Goal: Task Accomplishment & Management: Complete application form

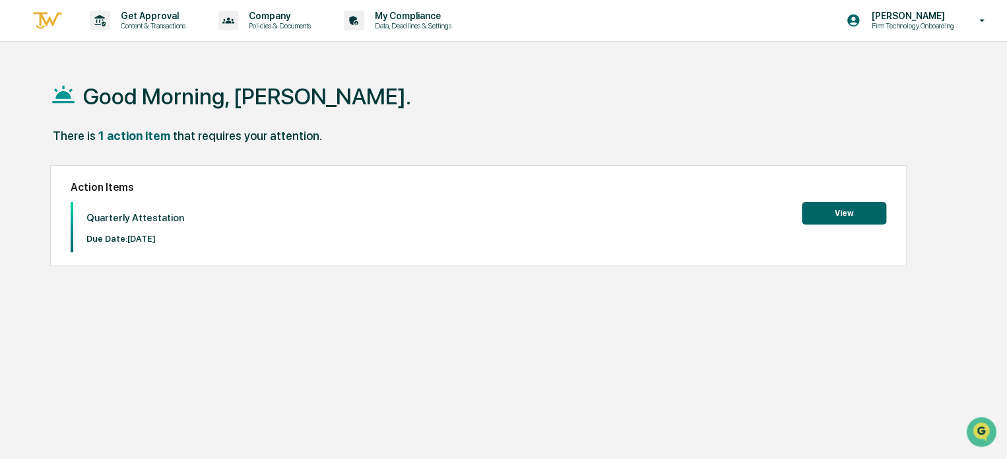
click at [842, 211] on button "View" at bounding box center [844, 213] width 84 height 22
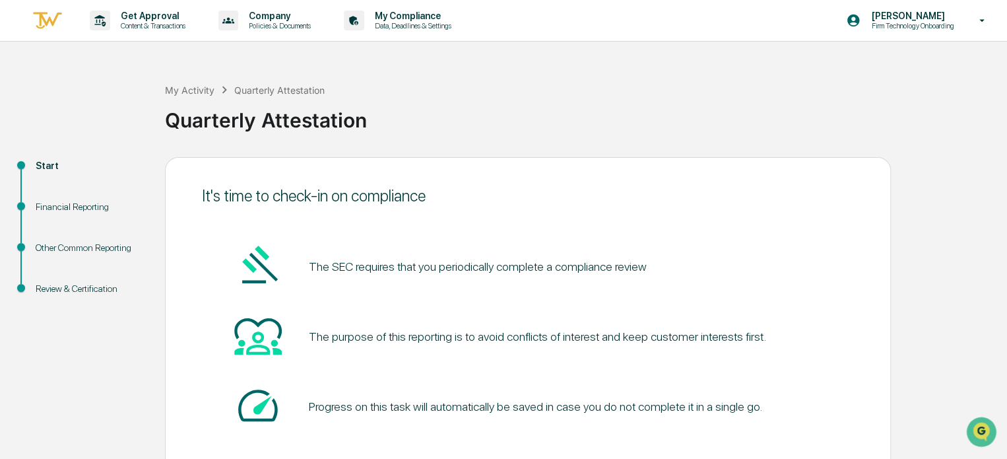
scroll to position [72, 0]
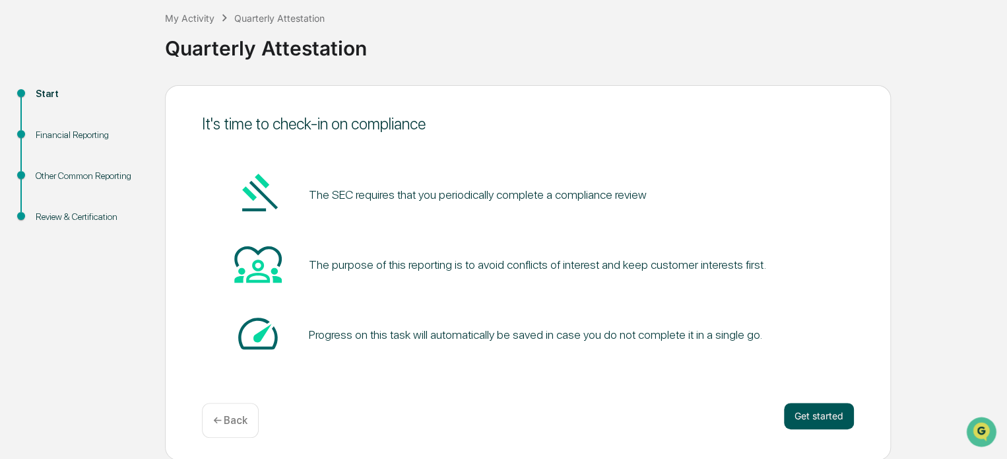
click at [804, 405] on button "Get started" at bounding box center [819, 416] width 70 height 26
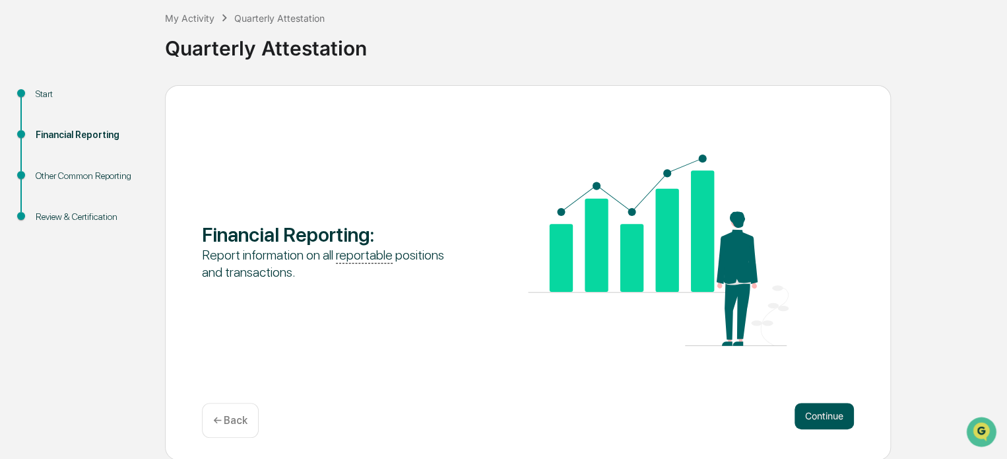
click at [820, 418] on button "Continue" at bounding box center [824, 416] width 59 height 26
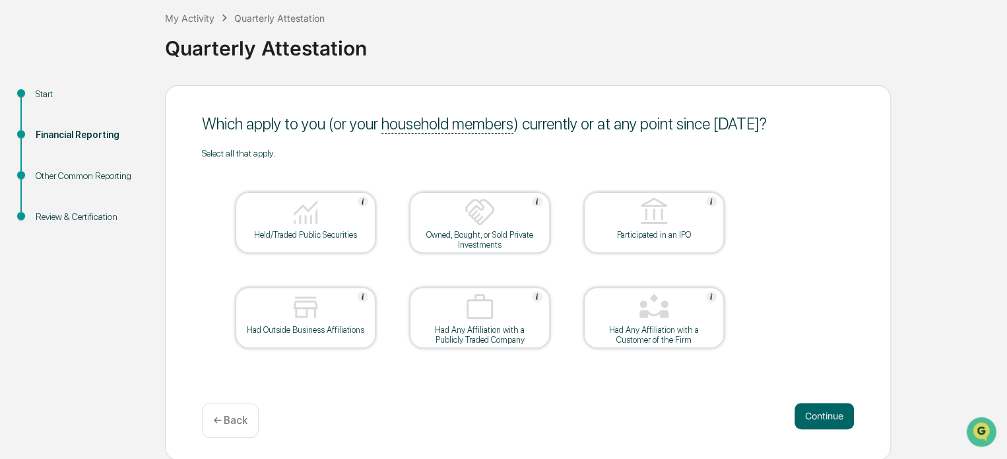
click at [350, 234] on div "Held/Traded Public Securities" at bounding box center [305, 235] width 119 height 10
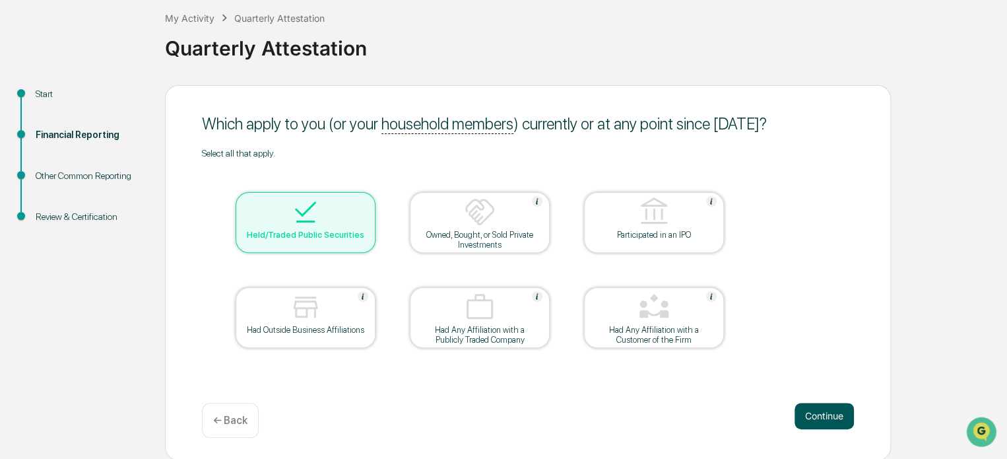
click at [824, 409] on button "Continue" at bounding box center [824, 416] width 59 height 26
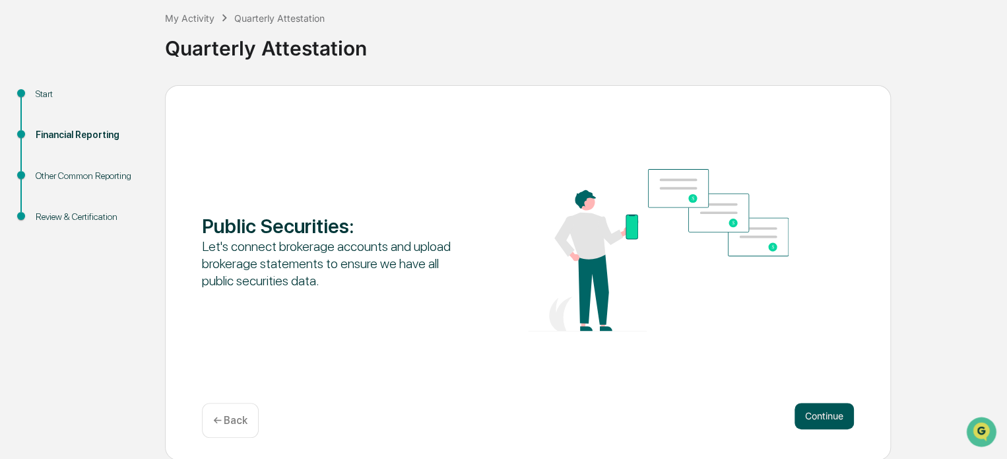
click at [840, 422] on button "Continue" at bounding box center [824, 416] width 59 height 26
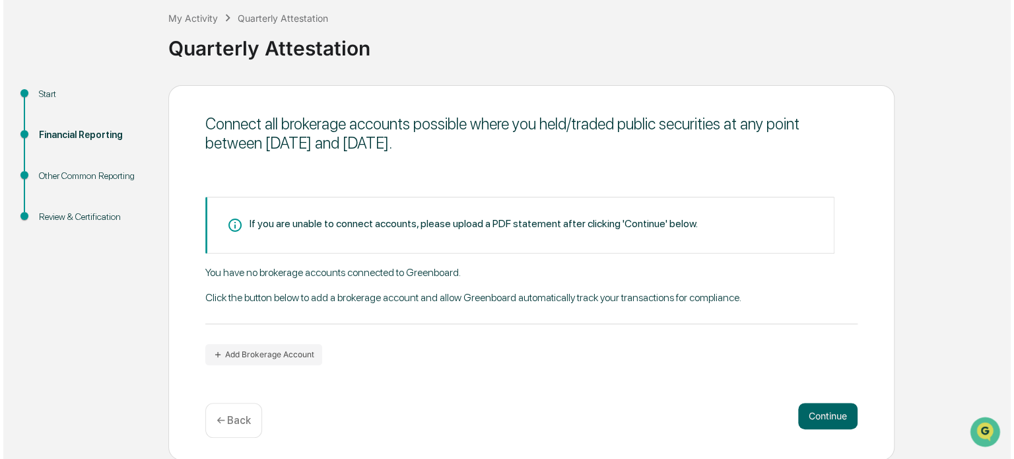
scroll to position [71, 0]
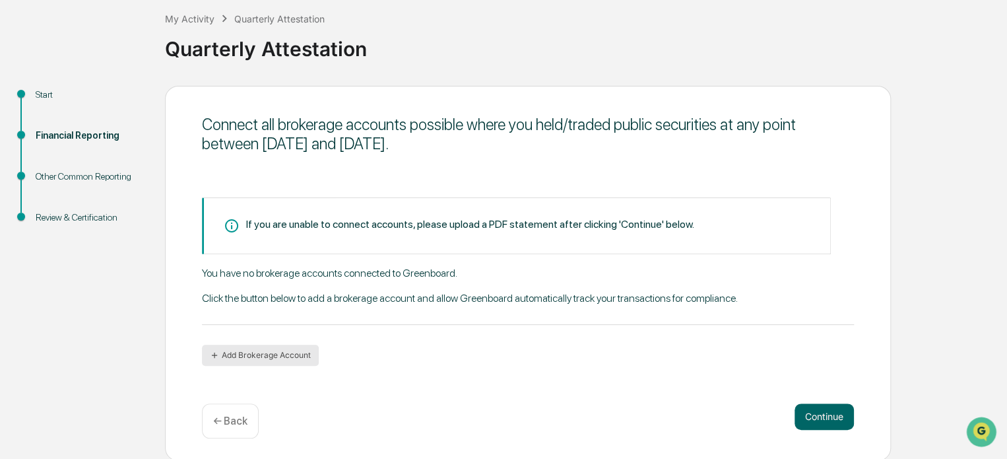
click at [308, 348] on button "Add Brokerage Account" at bounding box center [260, 355] width 117 height 21
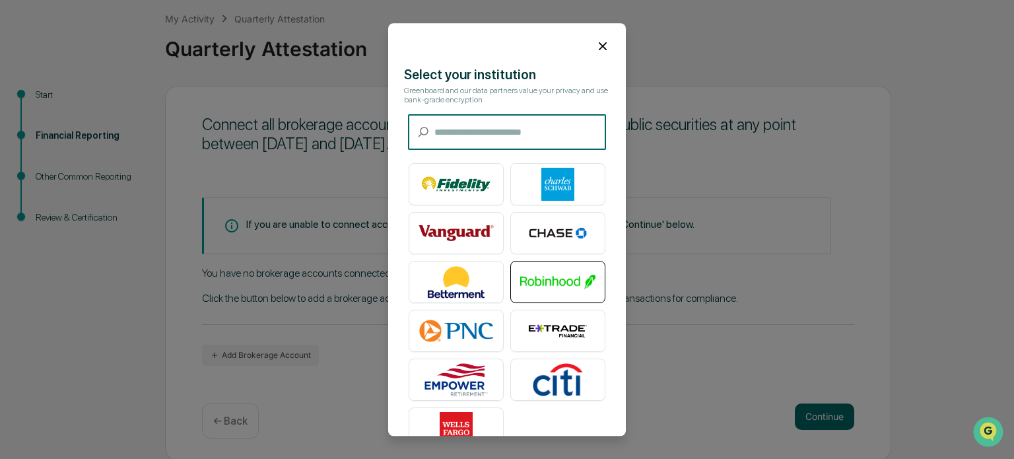
click at [565, 292] on img at bounding box center [557, 281] width 75 height 33
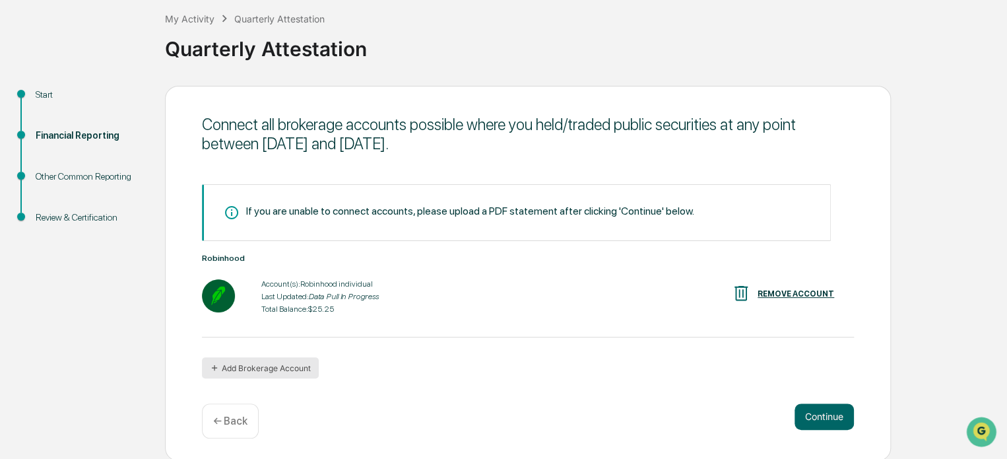
click at [296, 372] on button "Add Brokerage Account" at bounding box center [260, 367] width 117 height 21
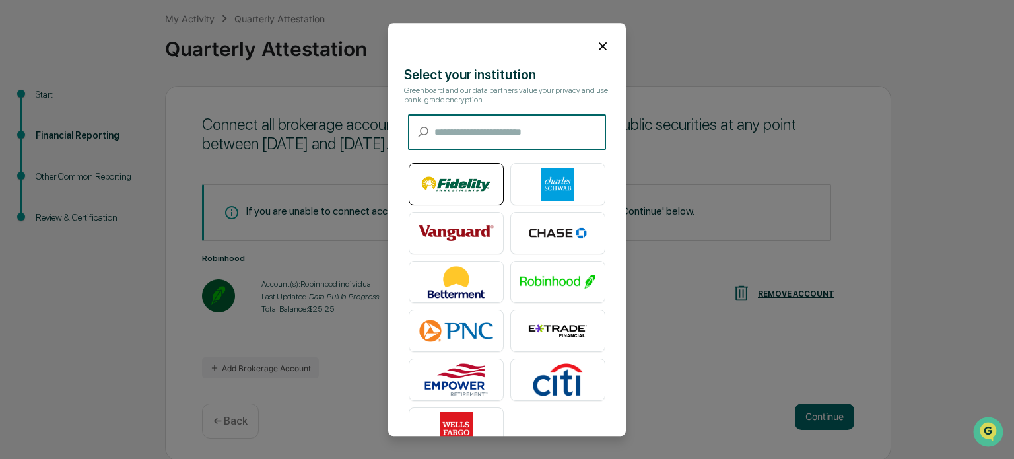
click at [465, 187] on img at bounding box center [455, 184] width 75 height 33
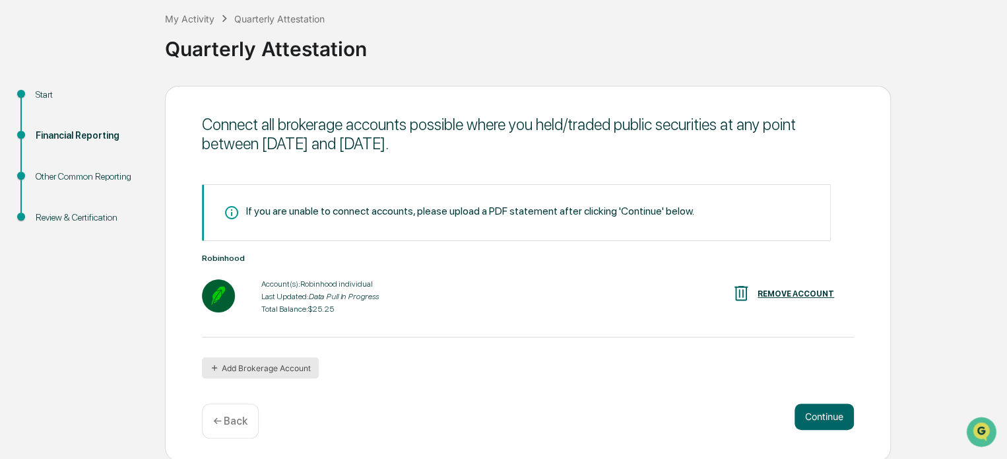
click at [294, 370] on button "Add Brokerage Account" at bounding box center [260, 367] width 117 height 21
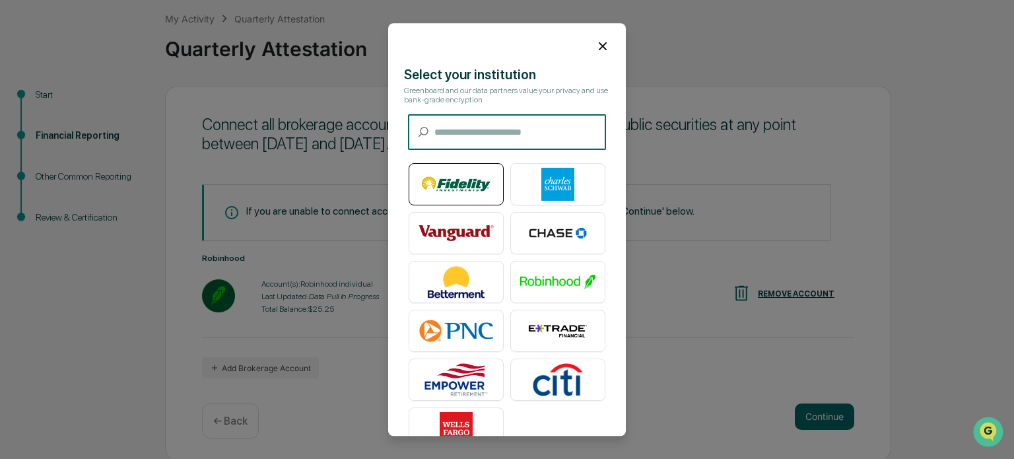
click at [467, 198] on img at bounding box center [455, 184] width 75 height 33
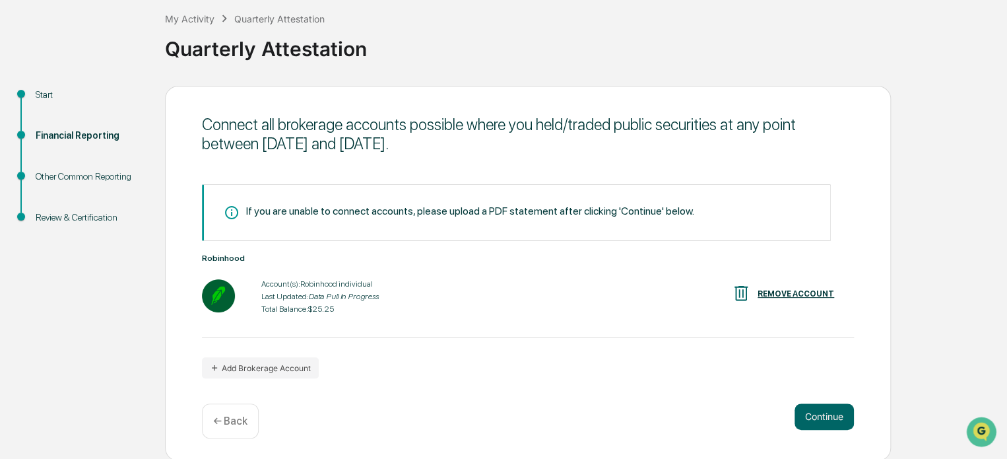
scroll to position [72, 0]
click at [812, 411] on button "Continue" at bounding box center [824, 416] width 59 height 26
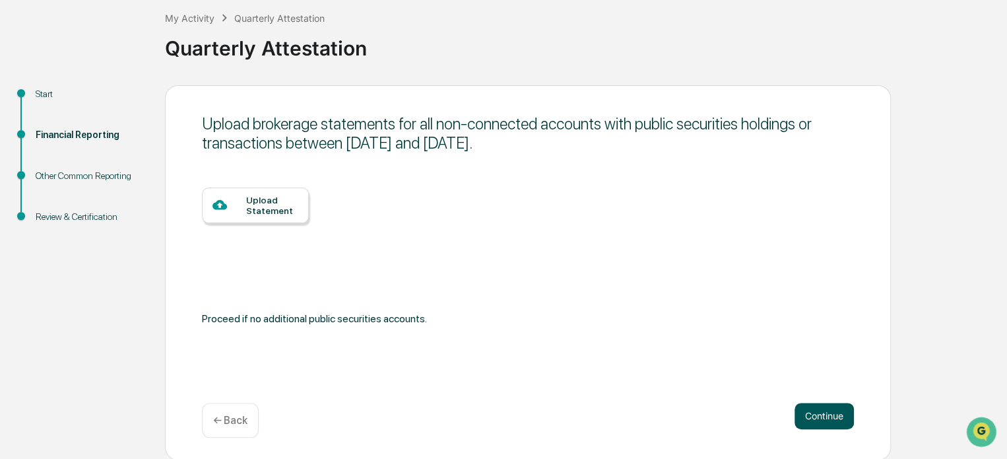
click at [816, 417] on button "Continue" at bounding box center [824, 416] width 59 height 26
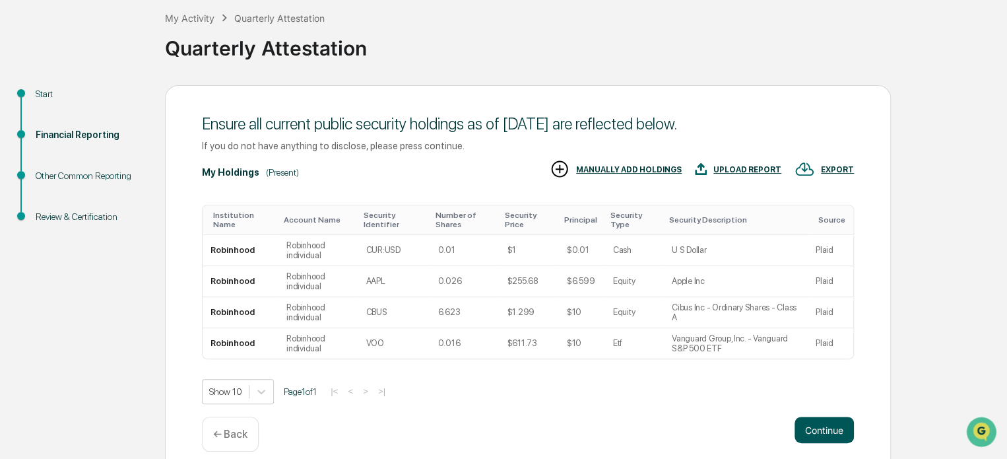
click at [819, 430] on button "Continue" at bounding box center [824, 429] width 59 height 26
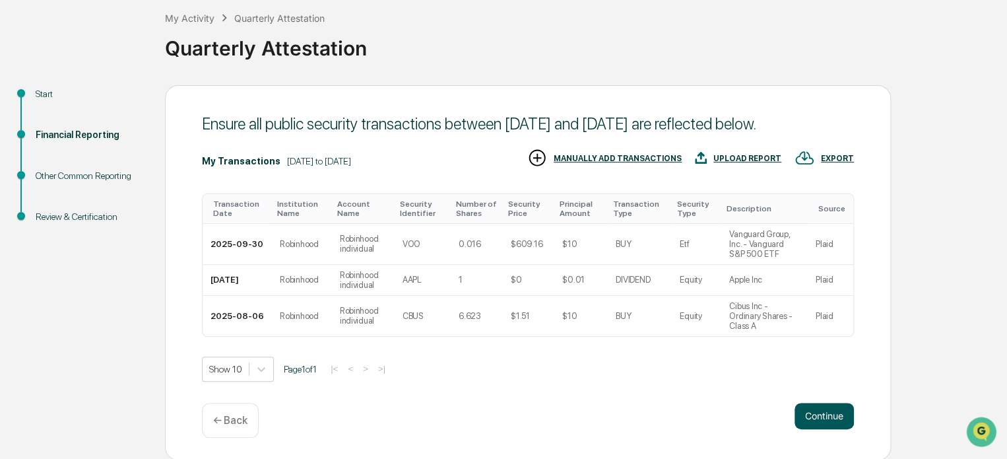
click at [837, 420] on button "Continue" at bounding box center [824, 416] width 59 height 26
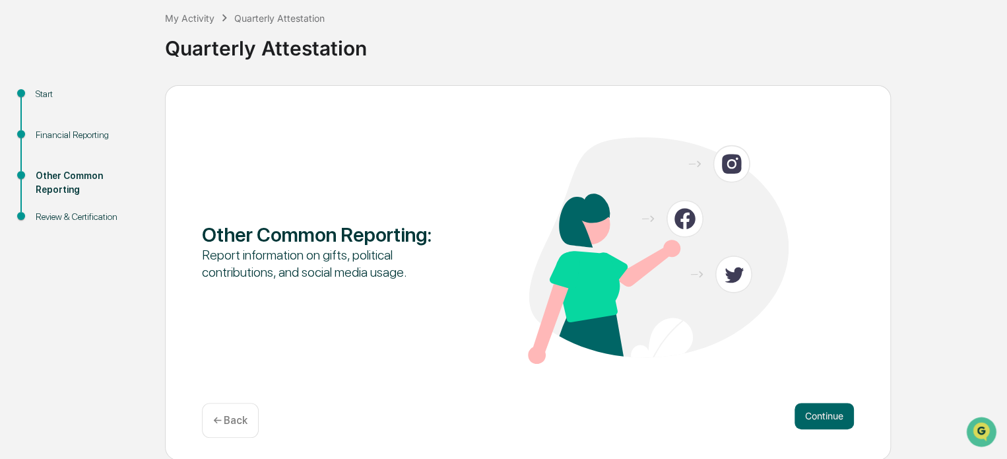
click at [837, 420] on button "Continue" at bounding box center [824, 416] width 59 height 26
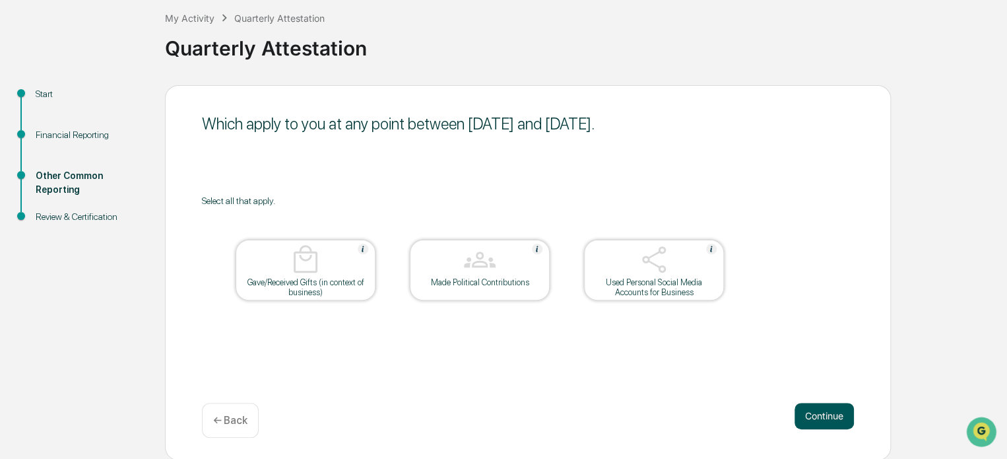
click at [827, 416] on button "Continue" at bounding box center [824, 416] width 59 height 26
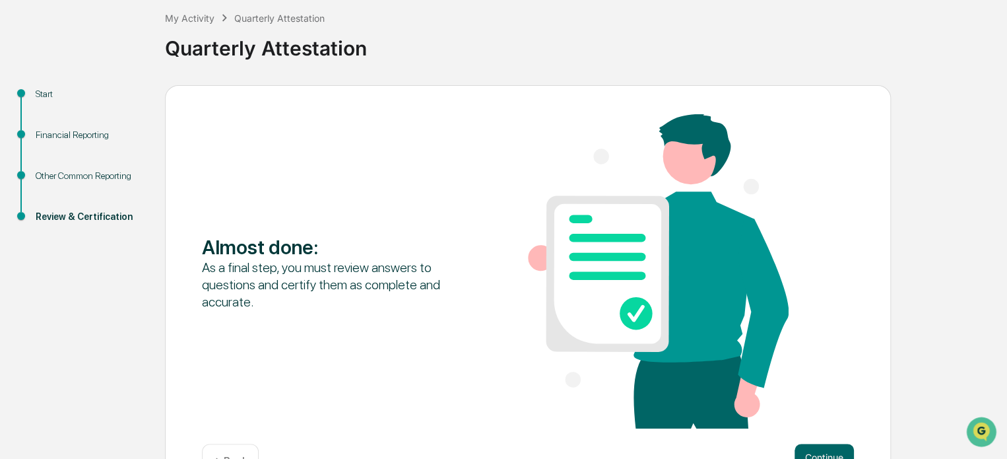
scroll to position [114, 0]
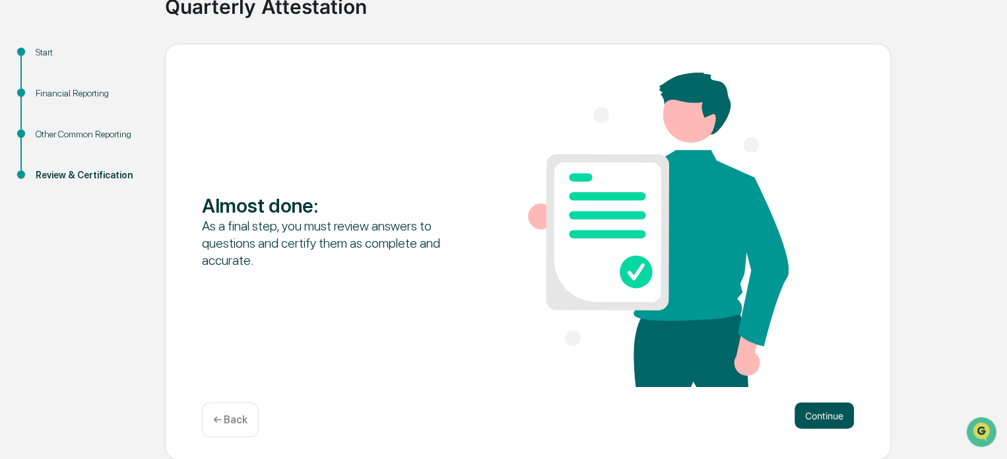
click at [832, 414] on button "Continue" at bounding box center [824, 415] width 59 height 26
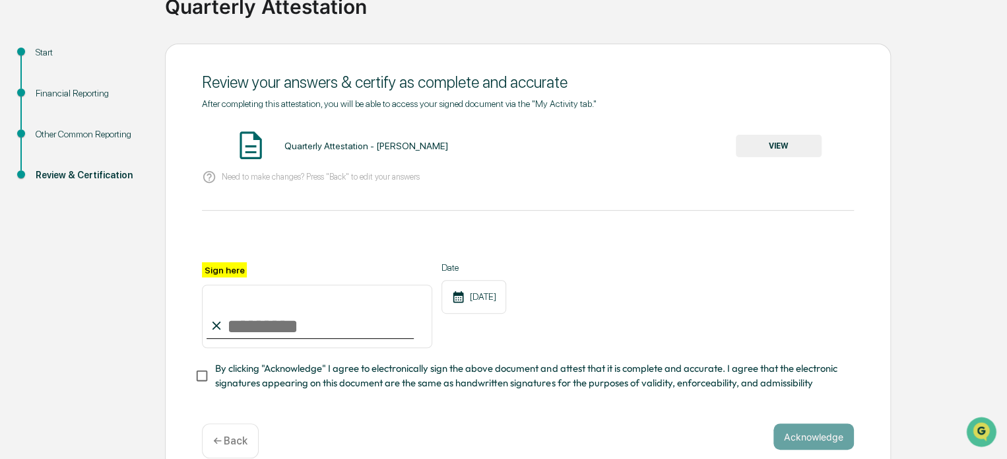
click at [237, 326] on input "Sign here" at bounding box center [317, 315] width 230 height 63
type input "**********"
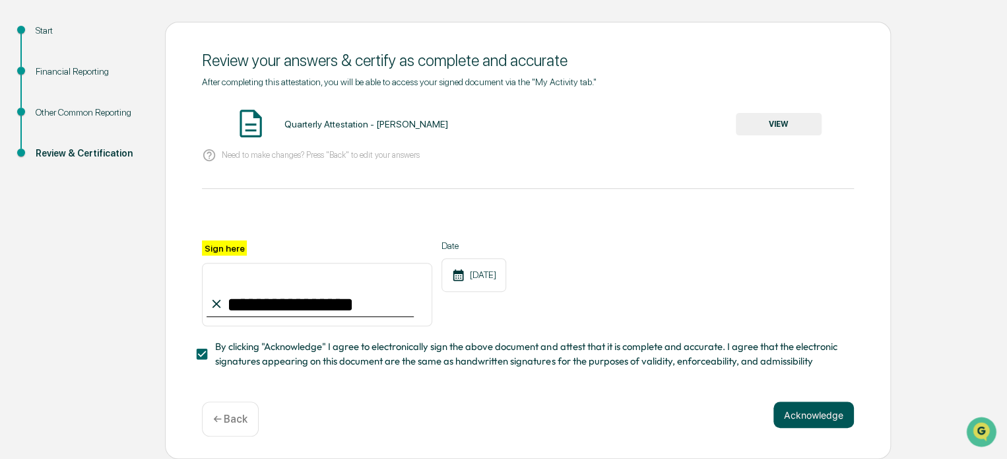
click at [813, 407] on button "Acknowledge" at bounding box center [814, 414] width 81 height 26
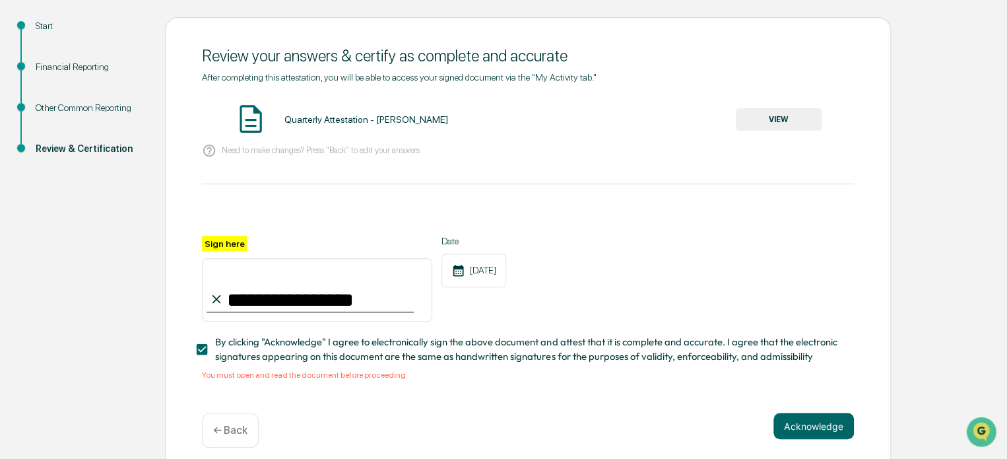
click at [758, 118] on button "VIEW" at bounding box center [779, 119] width 86 height 22
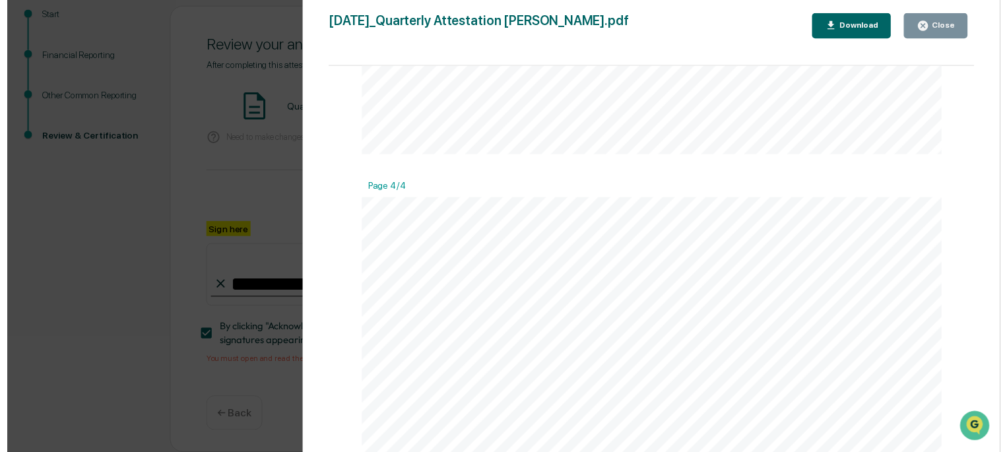
scroll to position [2523, 0]
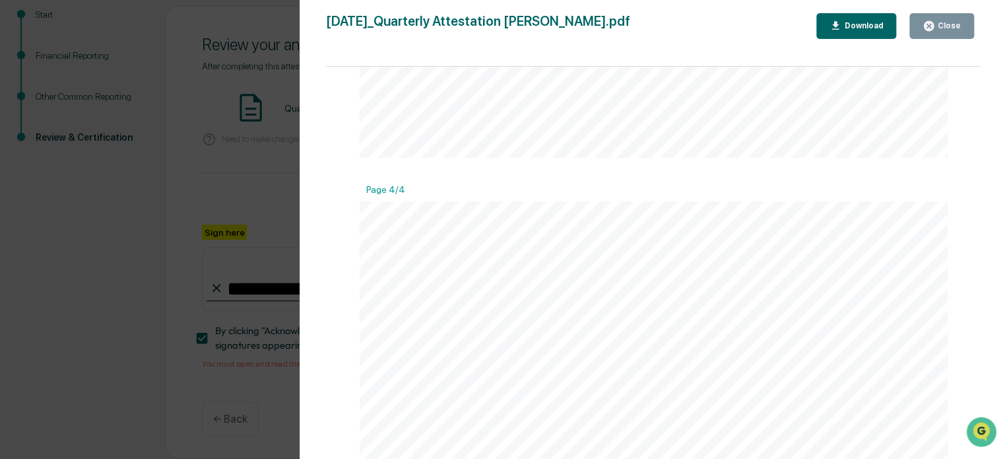
click at [933, 28] on icon "button" at bounding box center [929, 26] width 13 height 13
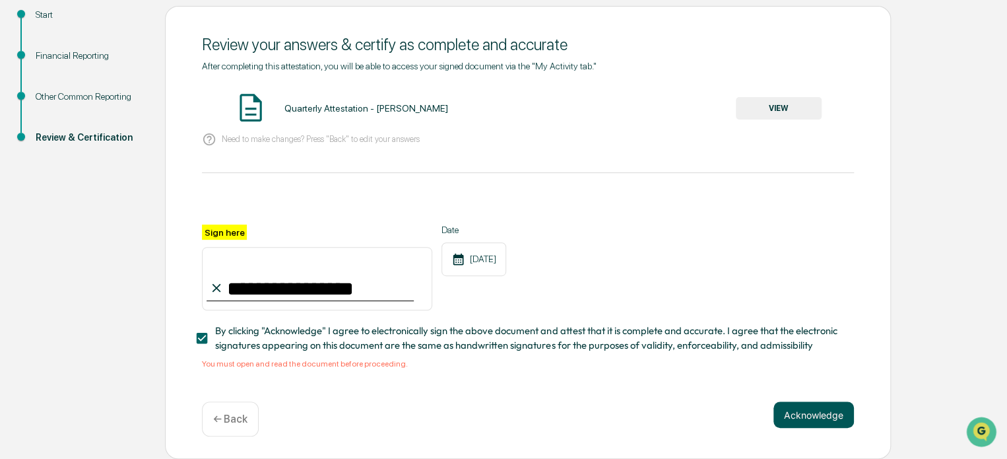
click at [822, 407] on button "Acknowledge" at bounding box center [814, 414] width 81 height 26
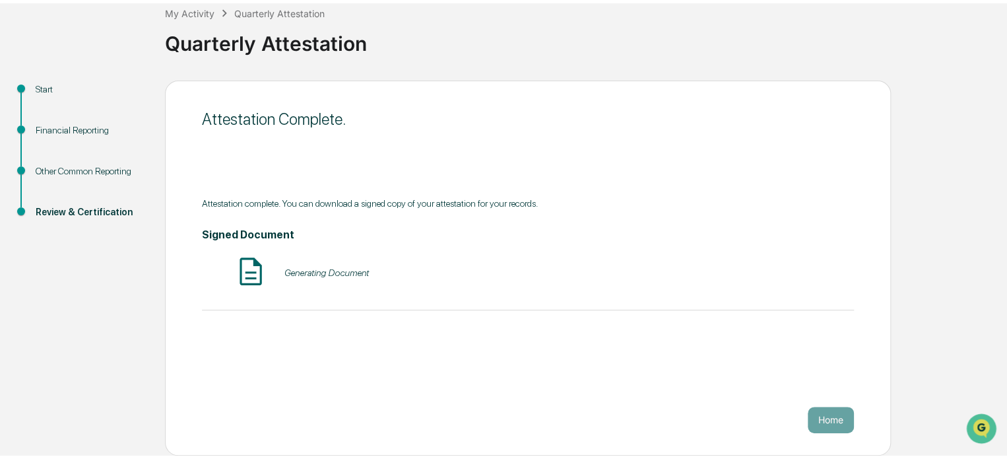
scroll to position [72, 0]
